Goal: Task Accomplishment & Management: Manage account settings

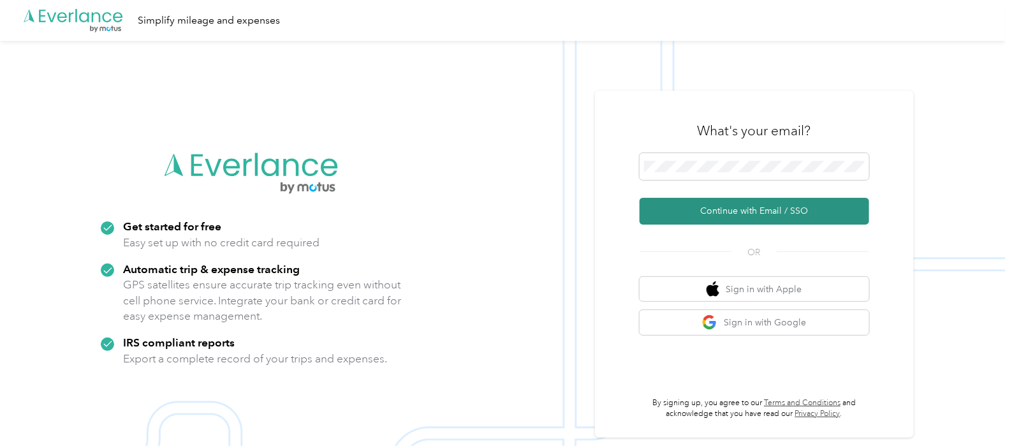
click at [745, 207] on button "Continue with Email / SSO" at bounding box center [755, 211] width 230 height 27
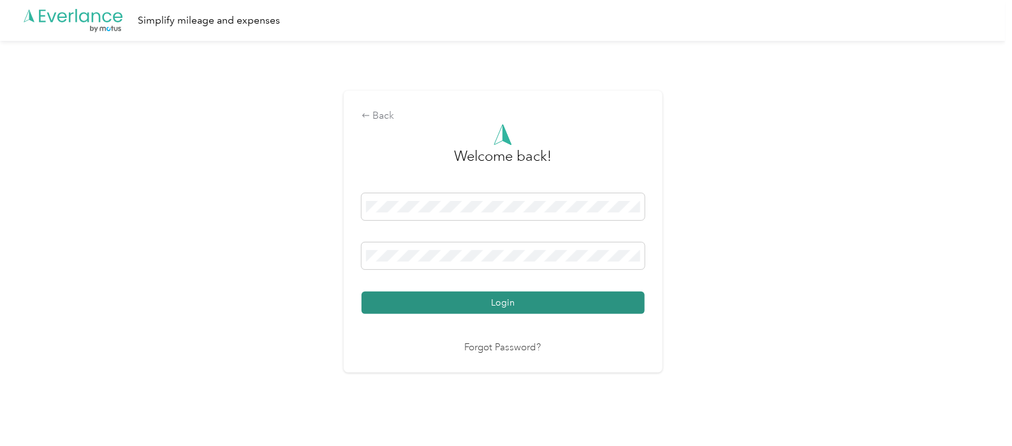
click at [512, 306] on button "Login" at bounding box center [503, 302] width 283 height 22
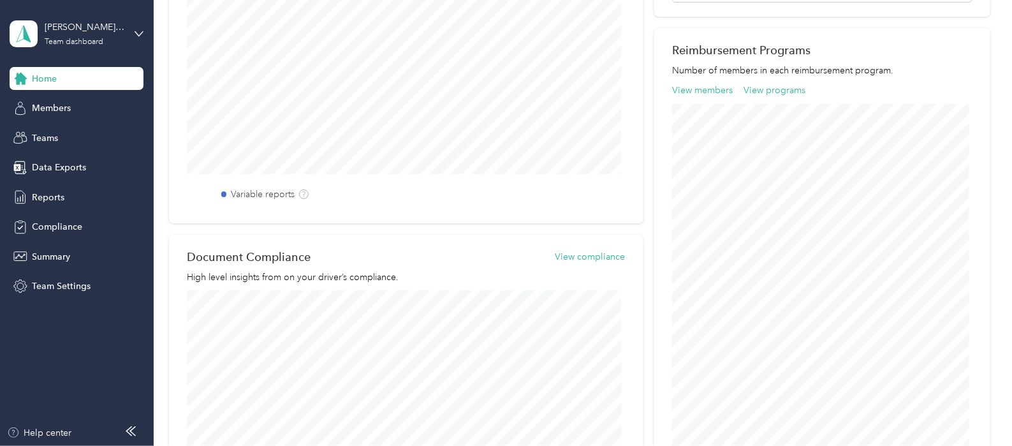
scroll to position [318, 0]
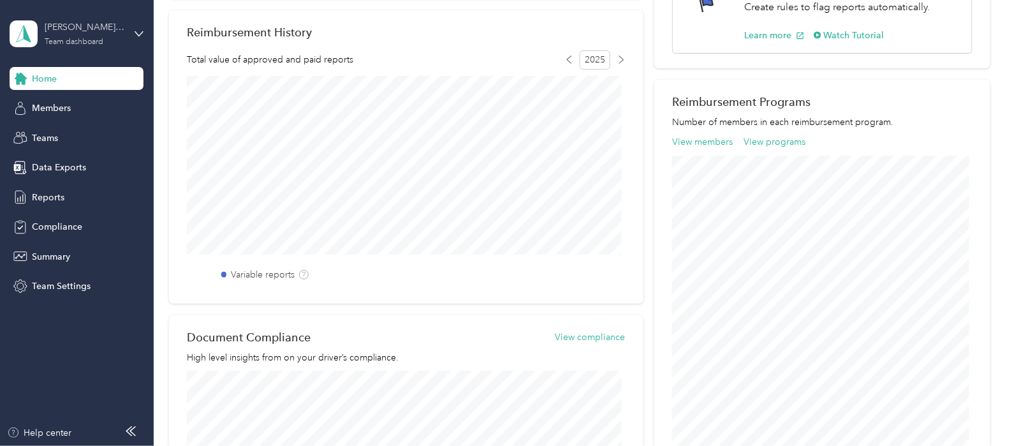
click at [105, 32] on div "[PERSON_NAME][MEDICAL_DATA] Team" at bounding box center [85, 26] width 80 height 13
click at [79, 134] on div "Personal dashboard" at bounding box center [179, 133] width 323 height 22
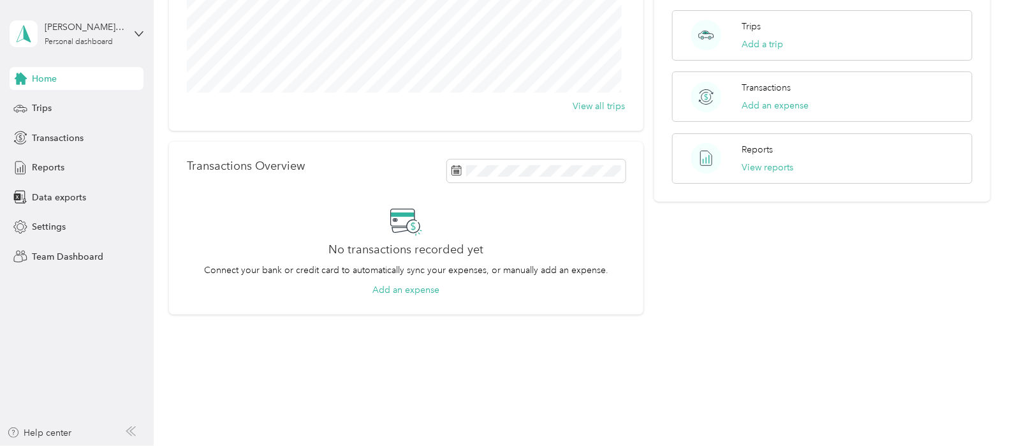
scroll to position [29, 0]
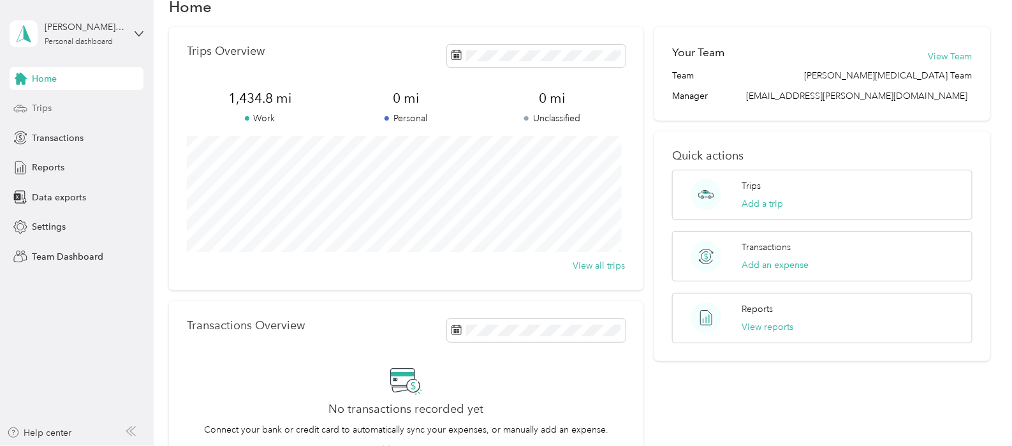
click at [50, 110] on span "Trips" at bounding box center [42, 107] width 20 height 13
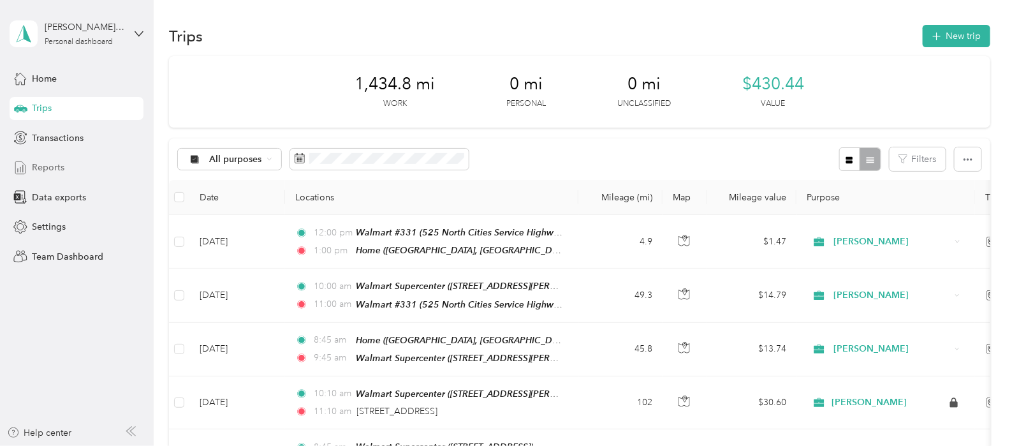
click at [53, 167] on span "Reports" at bounding box center [48, 167] width 33 height 13
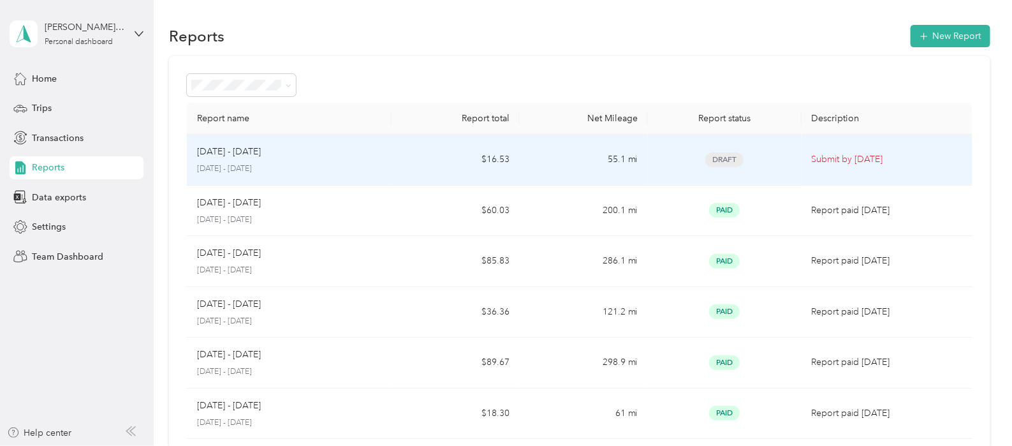
click at [531, 164] on td "55.1 mi" at bounding box center [584, 160] width 128 height 51
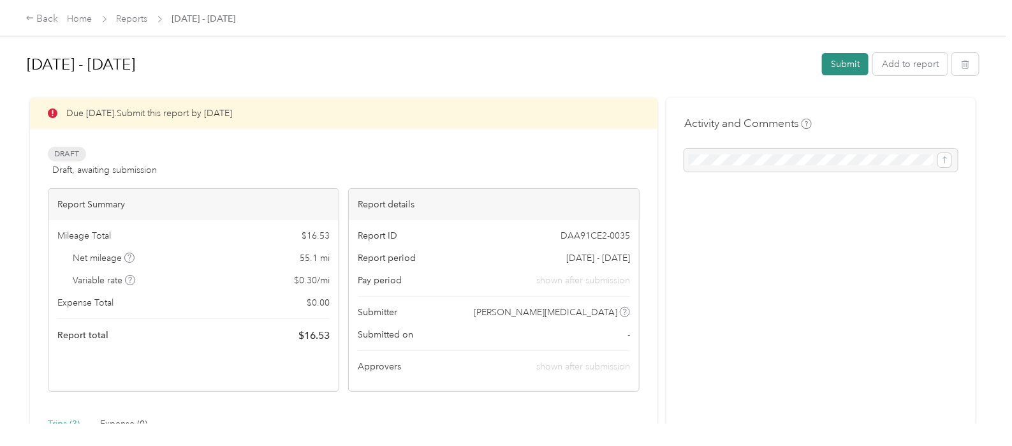
click at [846, 67] on button "Submit" at bounding box center [845, 64] width 47 height 22
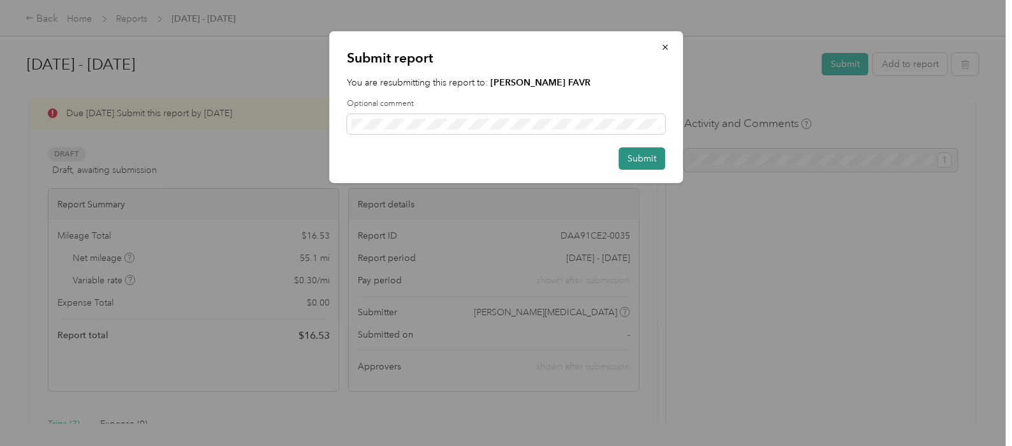
click at [638, 163] on button "Submit" at bounding box center [642, 158] width 47 height 22
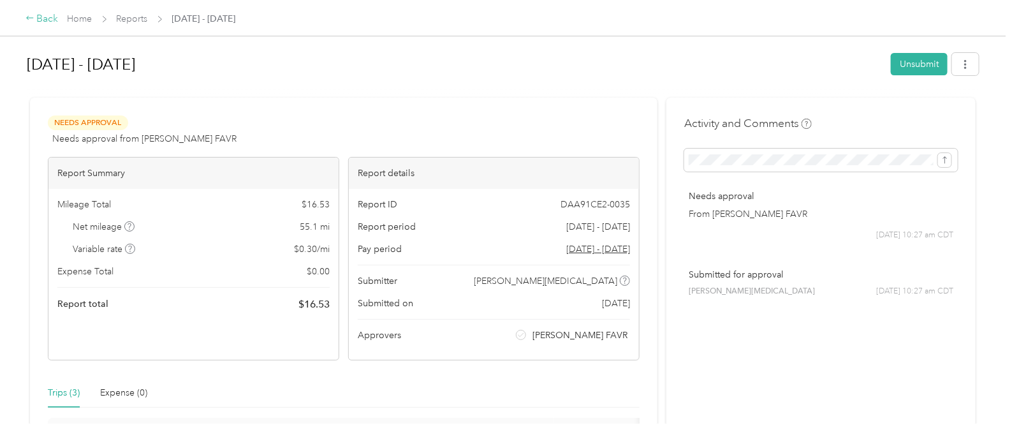
click at [39, 18] on div "Back" at bounding box center [42, 18] width 33 height 15
